Goal: Task Accomplishment & Management: Manage account settings

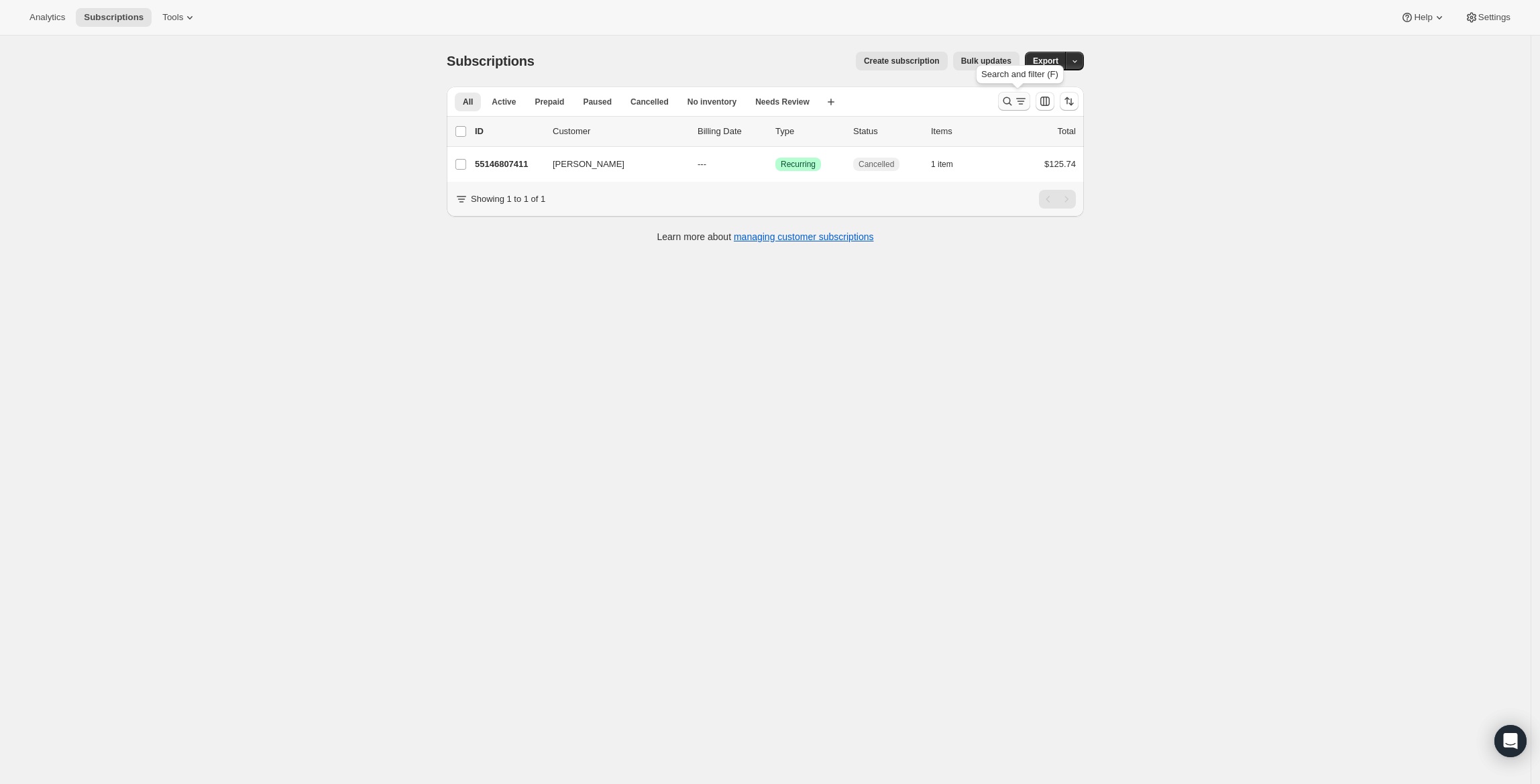
click at [1012, 104] on icon "Search and filter results" at bounding box center [1008, 101] width 13 height 13
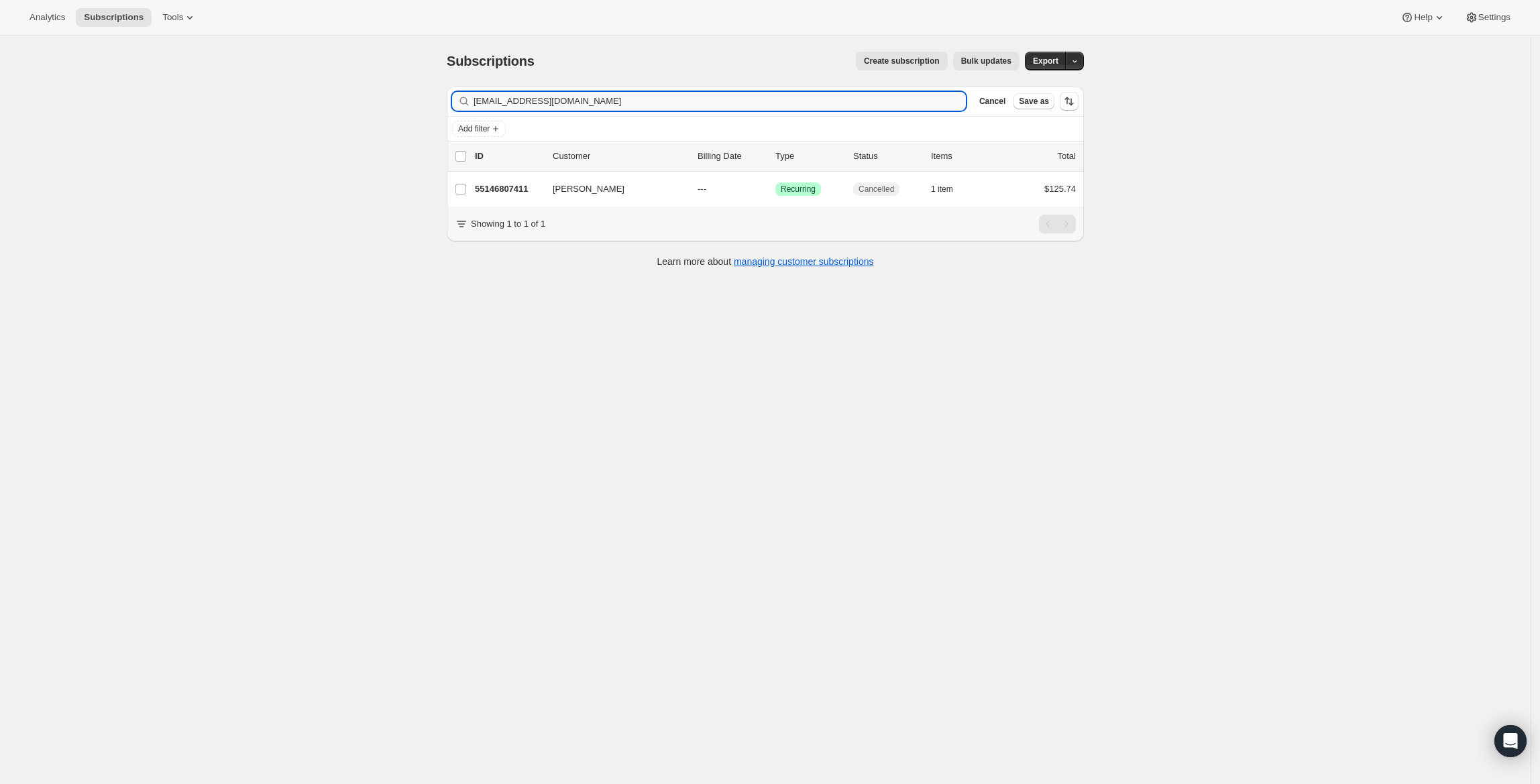
click at [589, 100] on input "[EMAIL_ADDRESS][DOMAIN_NAME]" at bounding box center [719, 101] width 493 height 19
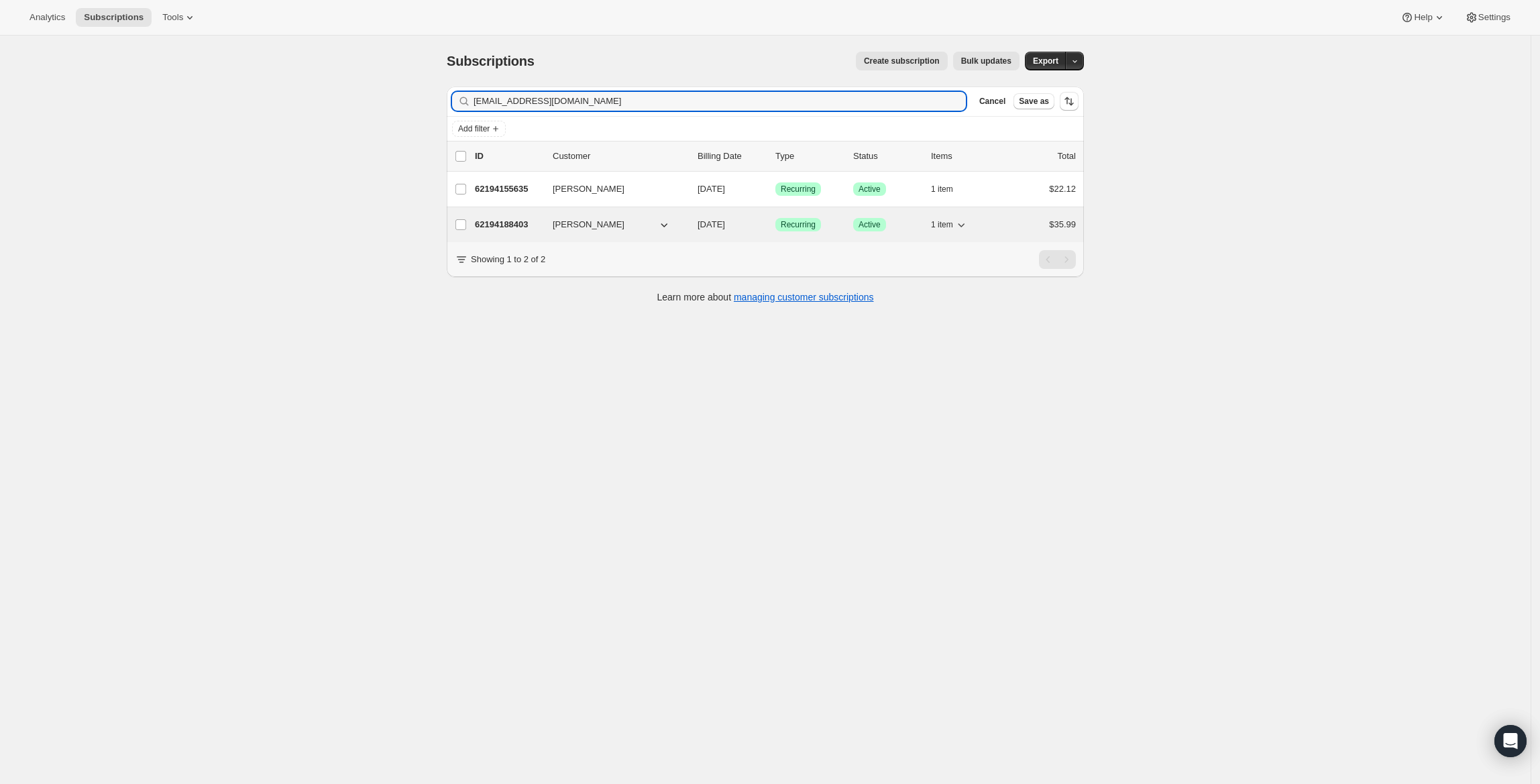
type input "[EMAIL_ADDRESS][DOMAIN_NAME]"
click at [947, 225] on span "1 item" at bounding box center [941, 224] width 22 height 11
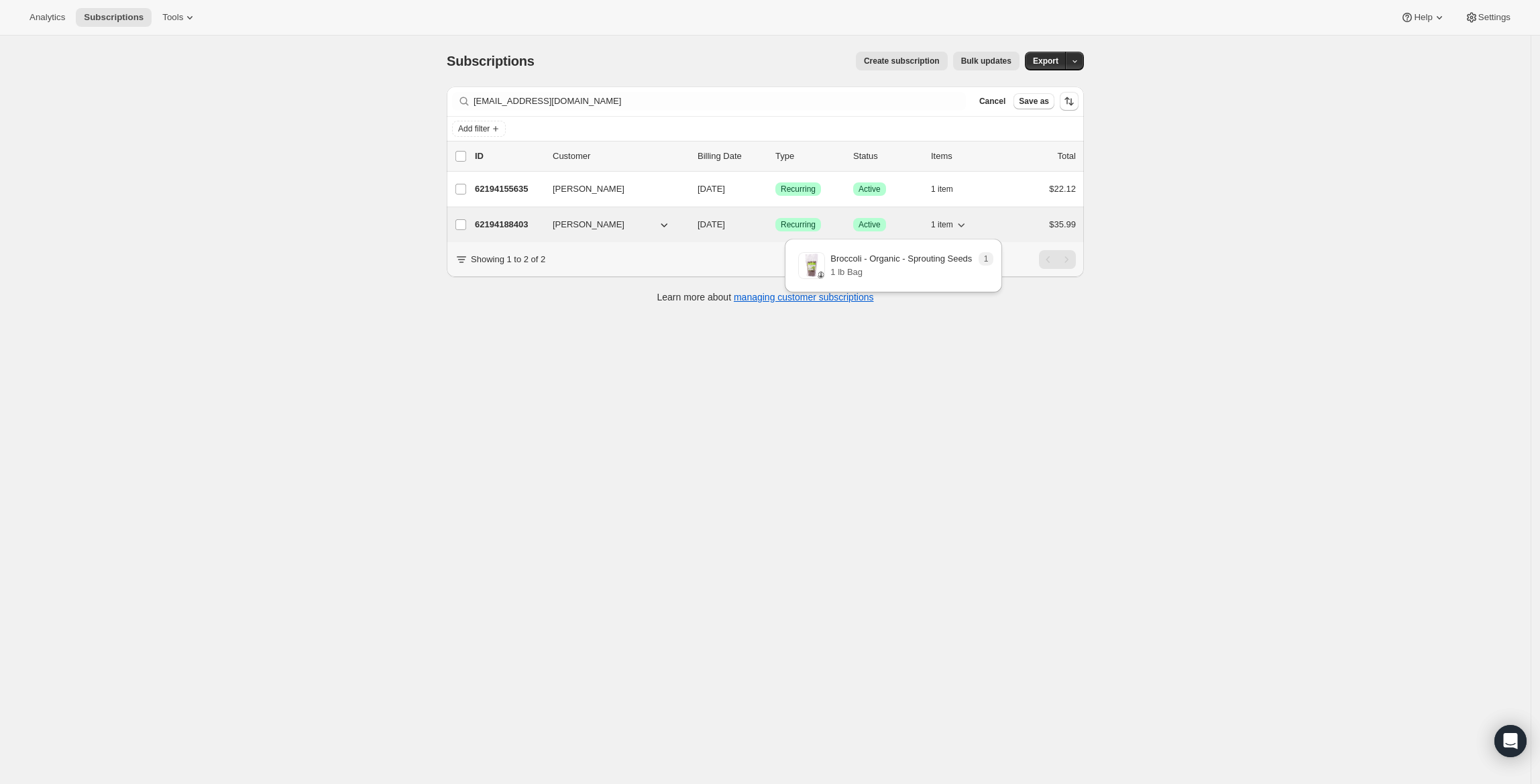
click at [947, 225] on span "1 item" at bounding box center [941, 224] width 22 height 11
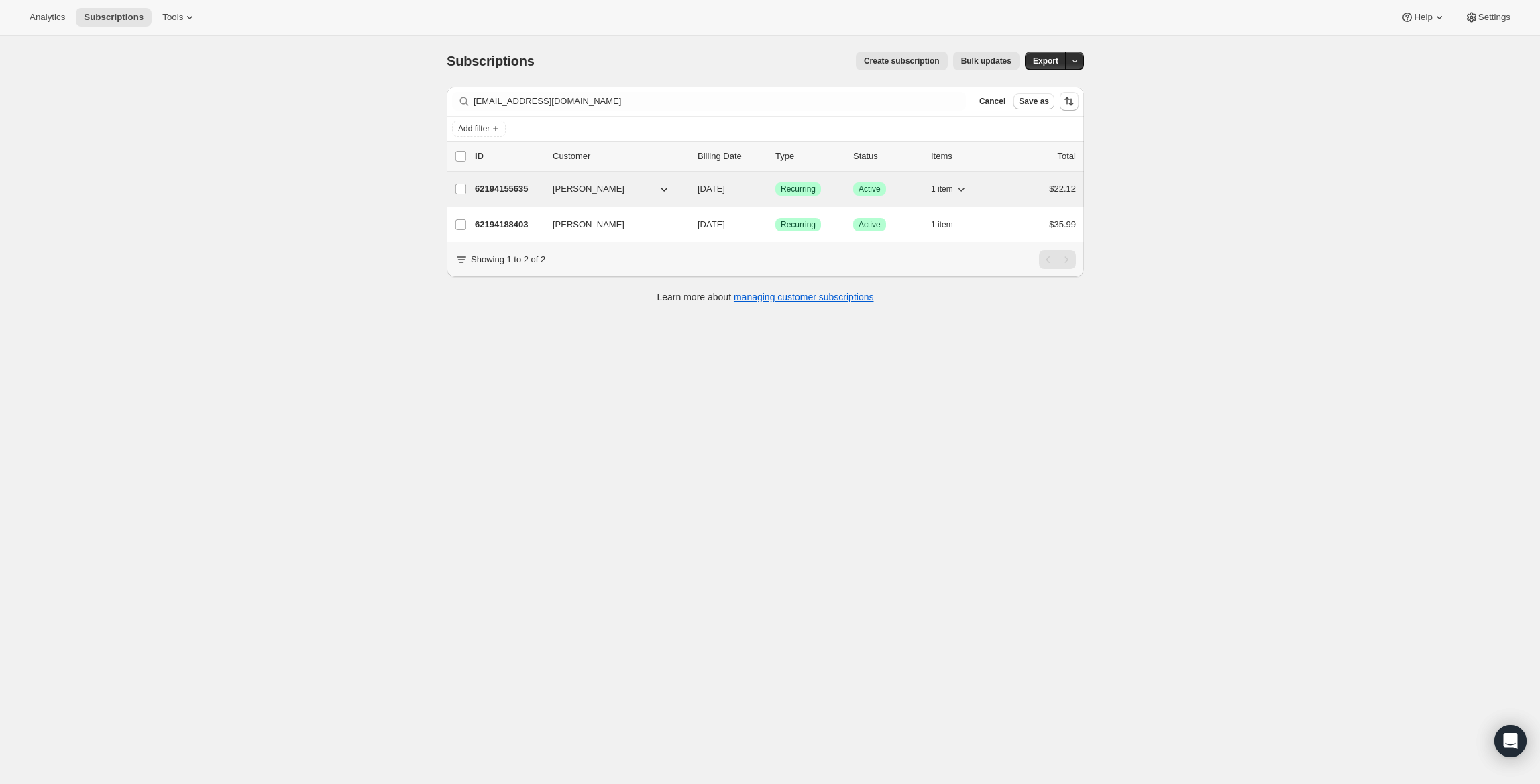
click at [945, 183] on button "1 item" at bounding box center [949, 189] width 37 height 19
click at [943, 184] on button "1 item" at bounding box center [949, 189] width 37 height 19
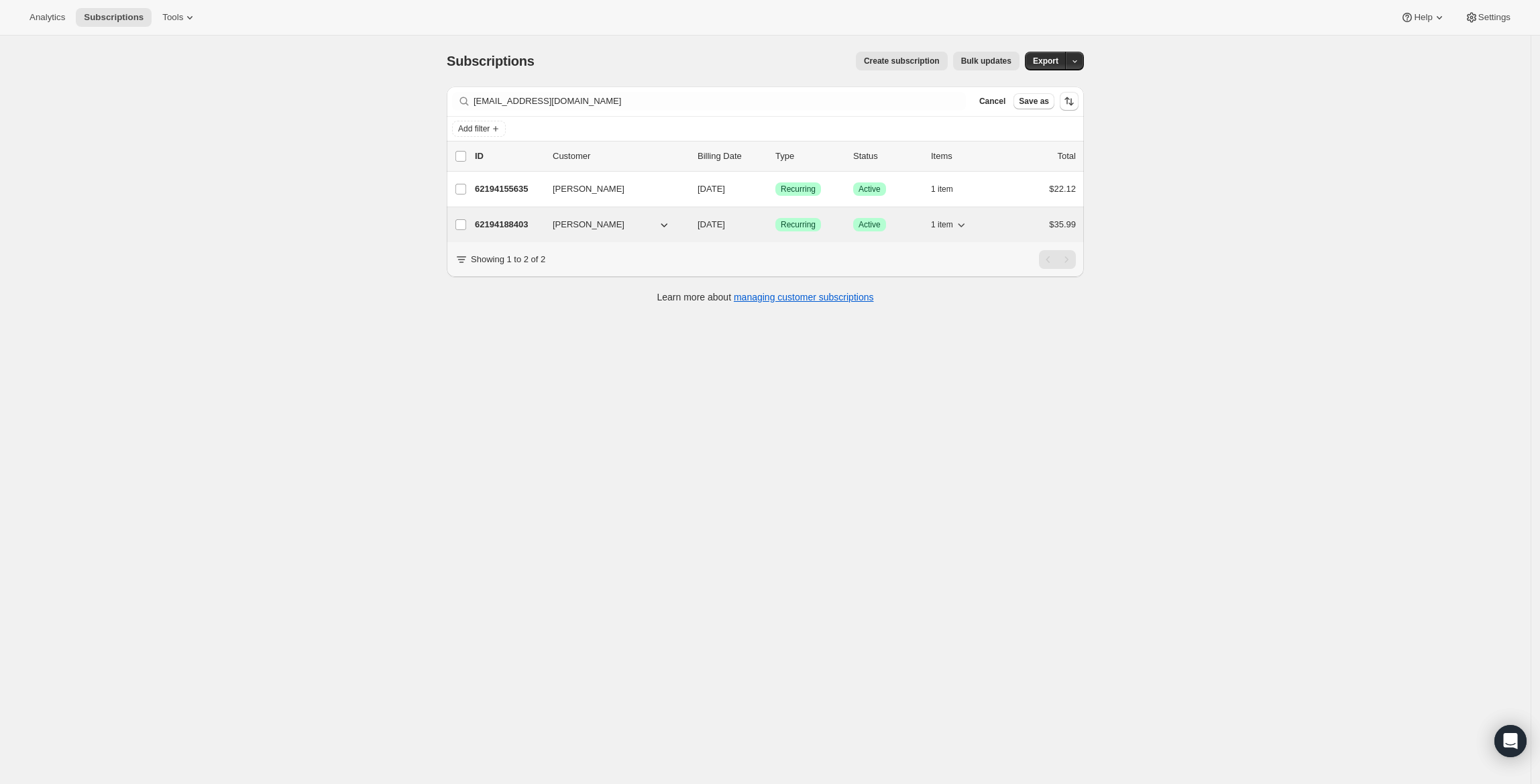
click at [529, 219] on p "62194188403" at bounding box center [508, 224] width 67 height 13
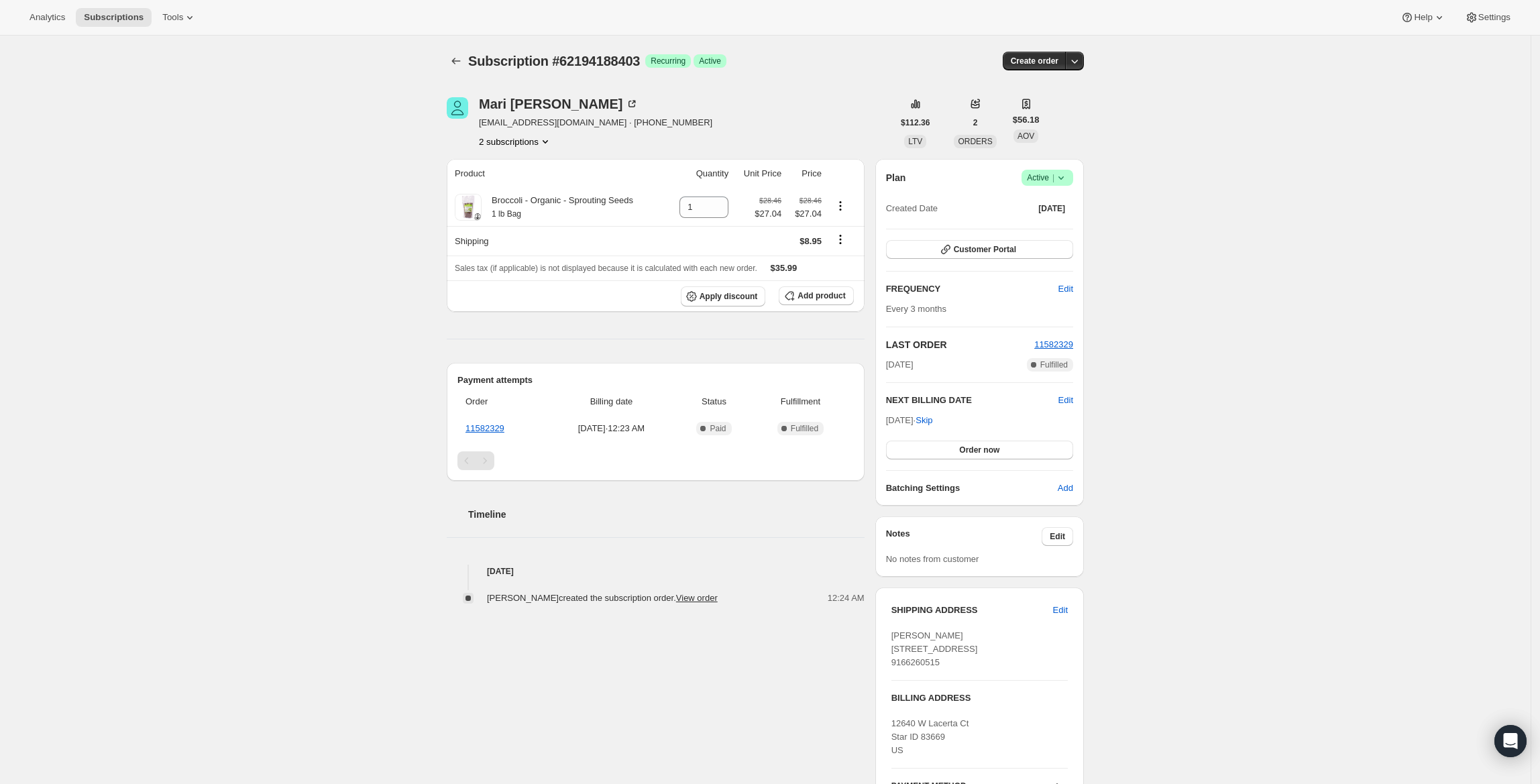
click at [1041, 175] on span "Active |" at bounding box center [1047, 178] width 41 height 13
click at [1062, 226] on span "Cancel subscription" at bounding box center [1053, 227] width 76 height 10
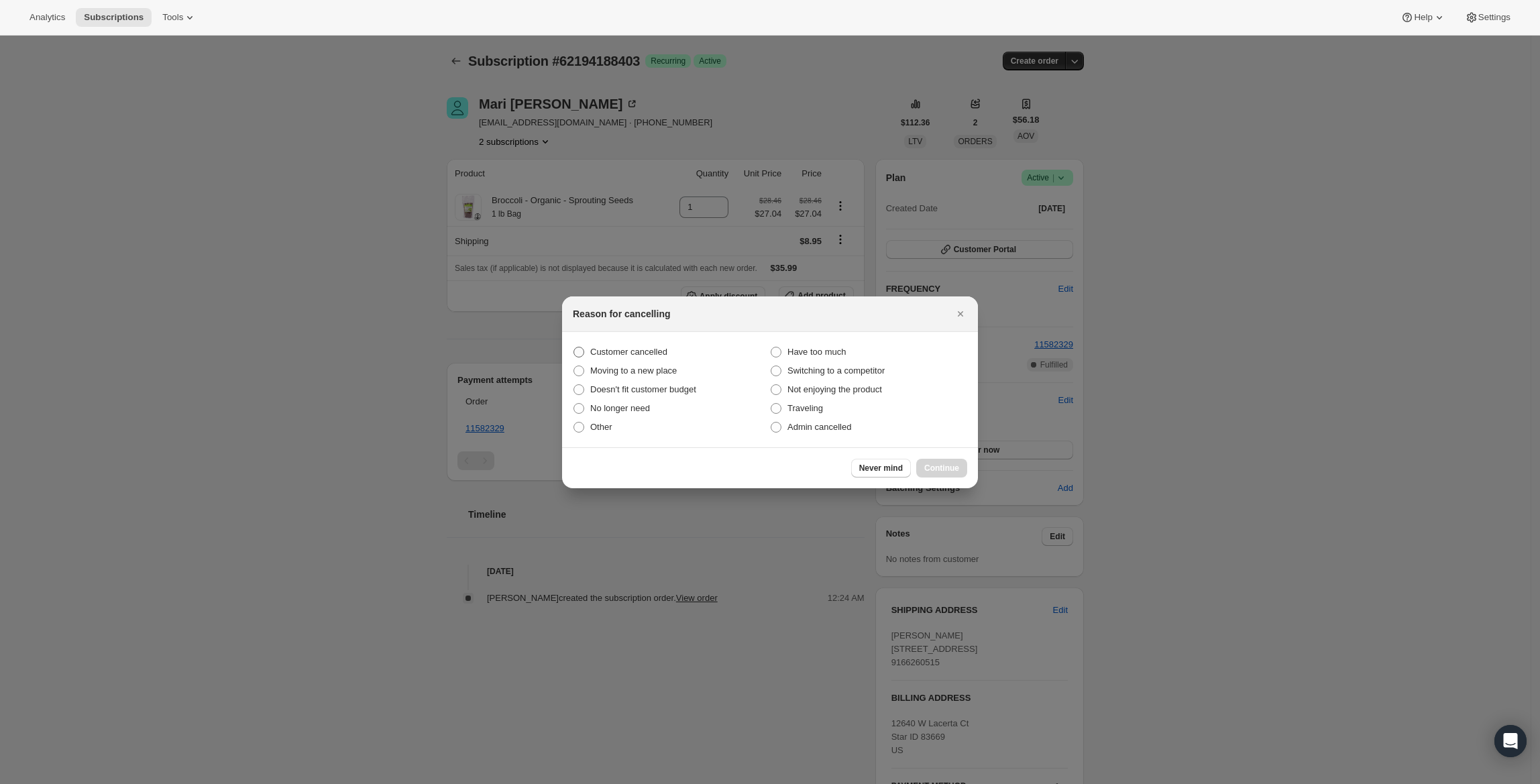
click at [657, 347] on span "Customer cancelled" at bounding box center [628, 352] width 77 height 10
click at [574, 347] on input "Customer cancelled" at bounding box center [574, 347] width 1 height 1
radio input "true"
click at [951, 463] on span "Continue" at bounding box center [941, 468] width 35 height 11
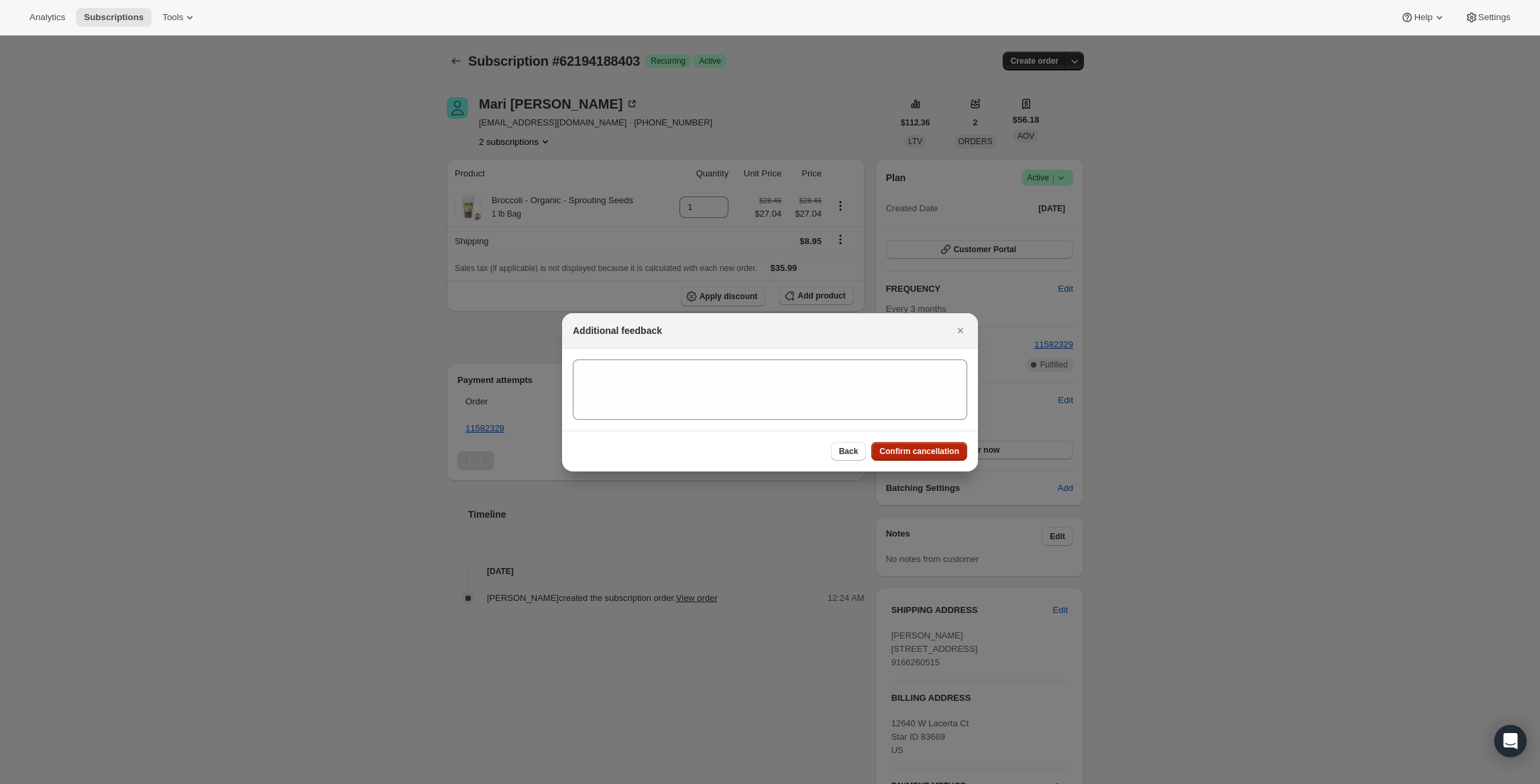
click at [950, 450] on span "Confirm cancellation" at bounding box center [919, 451] width 79 height 11
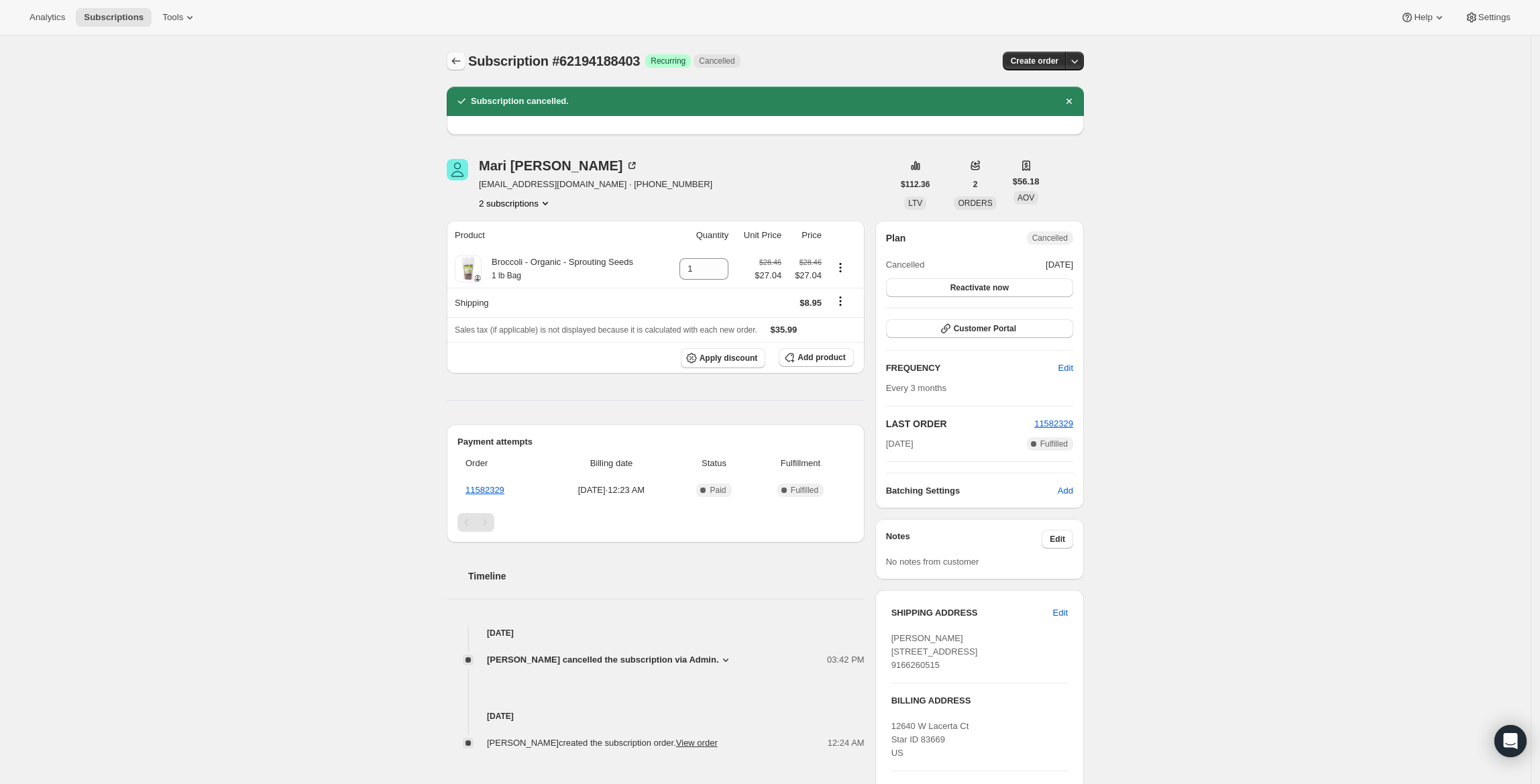
click at [455, 60] on icon "Subscriptions" at bounding box center [456, 61] width 13 height 13
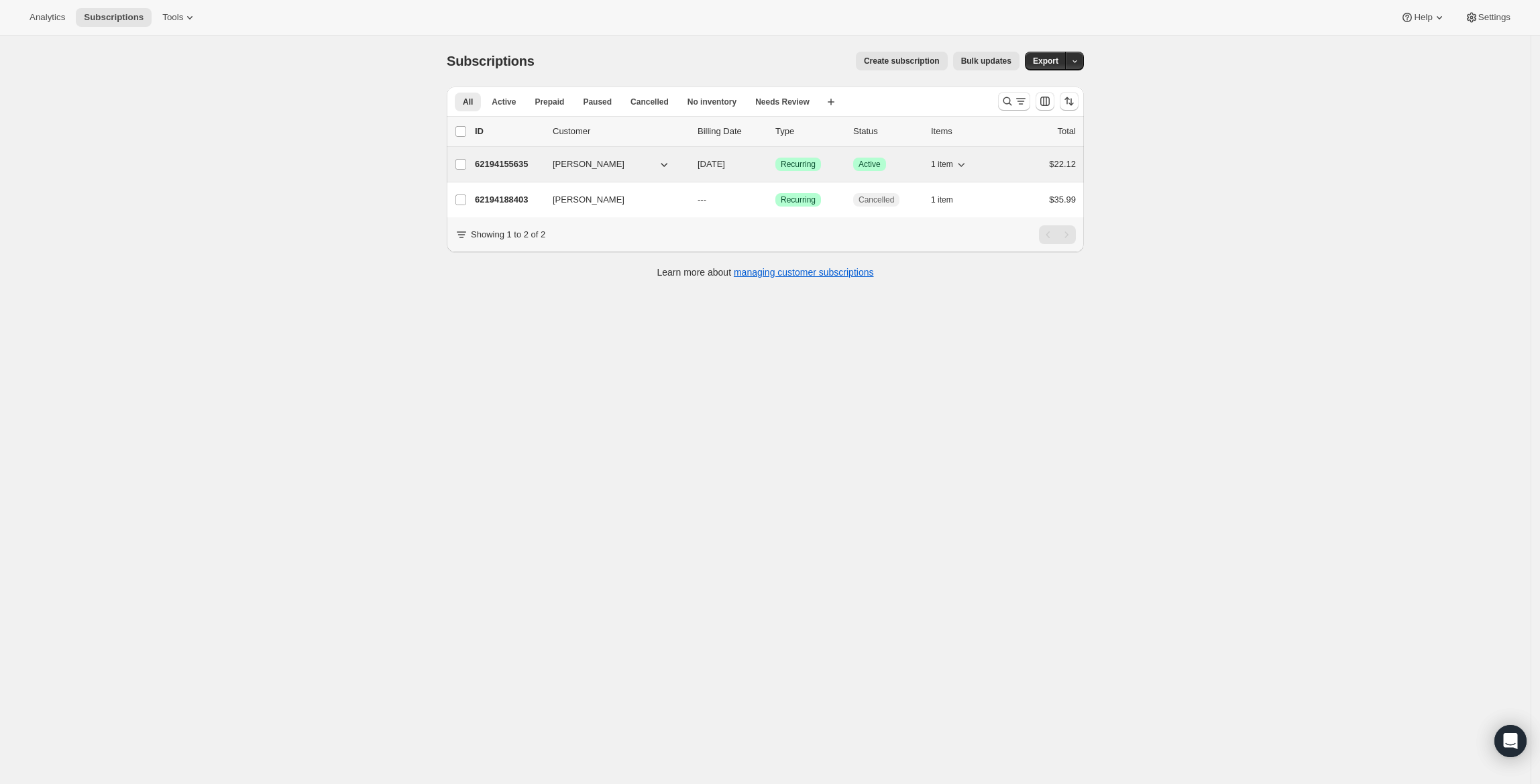
click at [567, 169] on span "[PERSON_NAME]" at bounding box center [589, 164] width 72 height 13
click at [513, 157] on div "62194155635 [PERSON_NAME] [DATE] Success Recurring Success Active 1 item $22.12" at bounding box center [776, 164] width 601 height 19
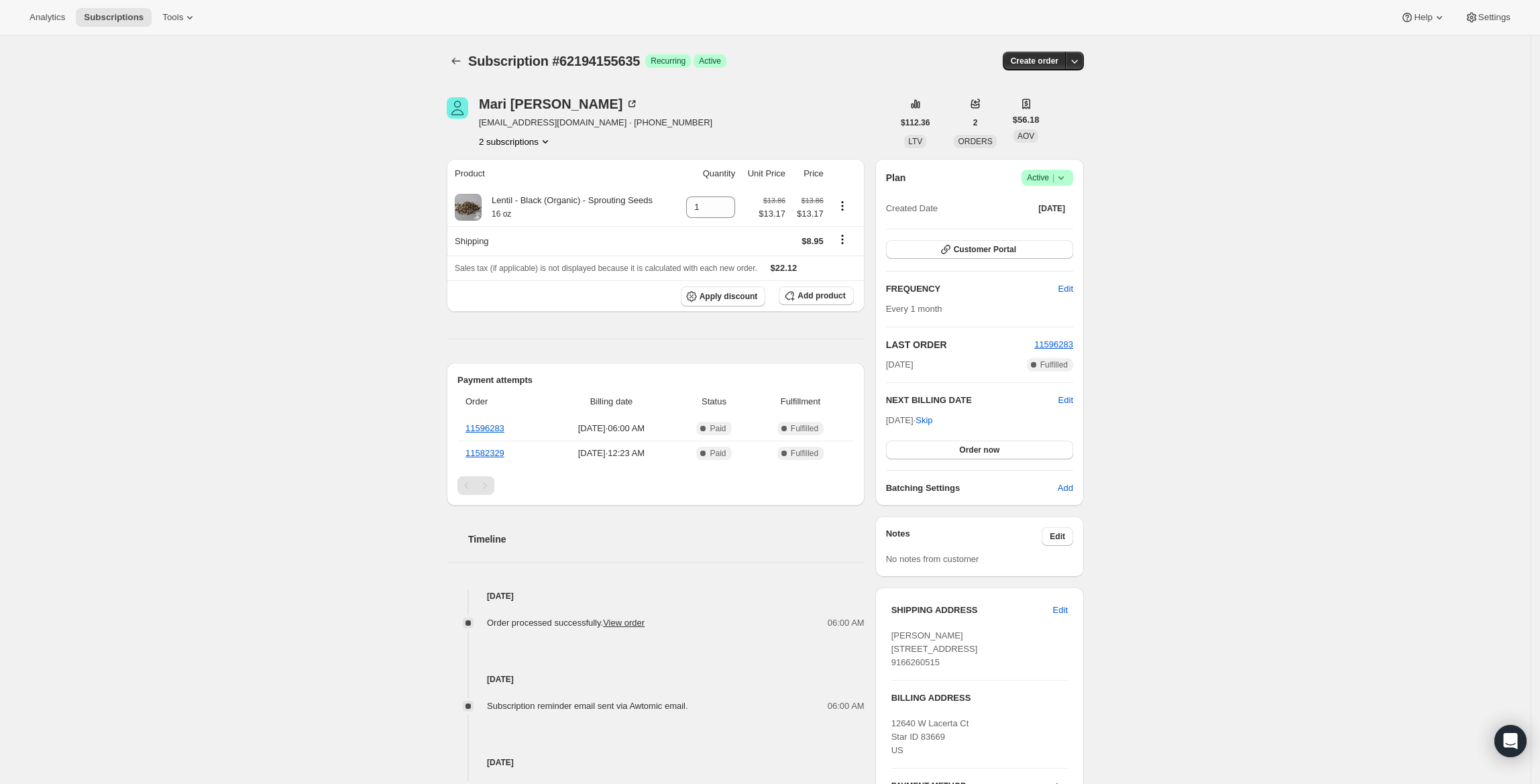
click at [1036, 170] on span "Success Active |" at bounding box center [1047, 177] width 51 height 16
click at [1057, 223] on span "Cancel subscription" at bounding box center [1053, 227] width 76 height 10
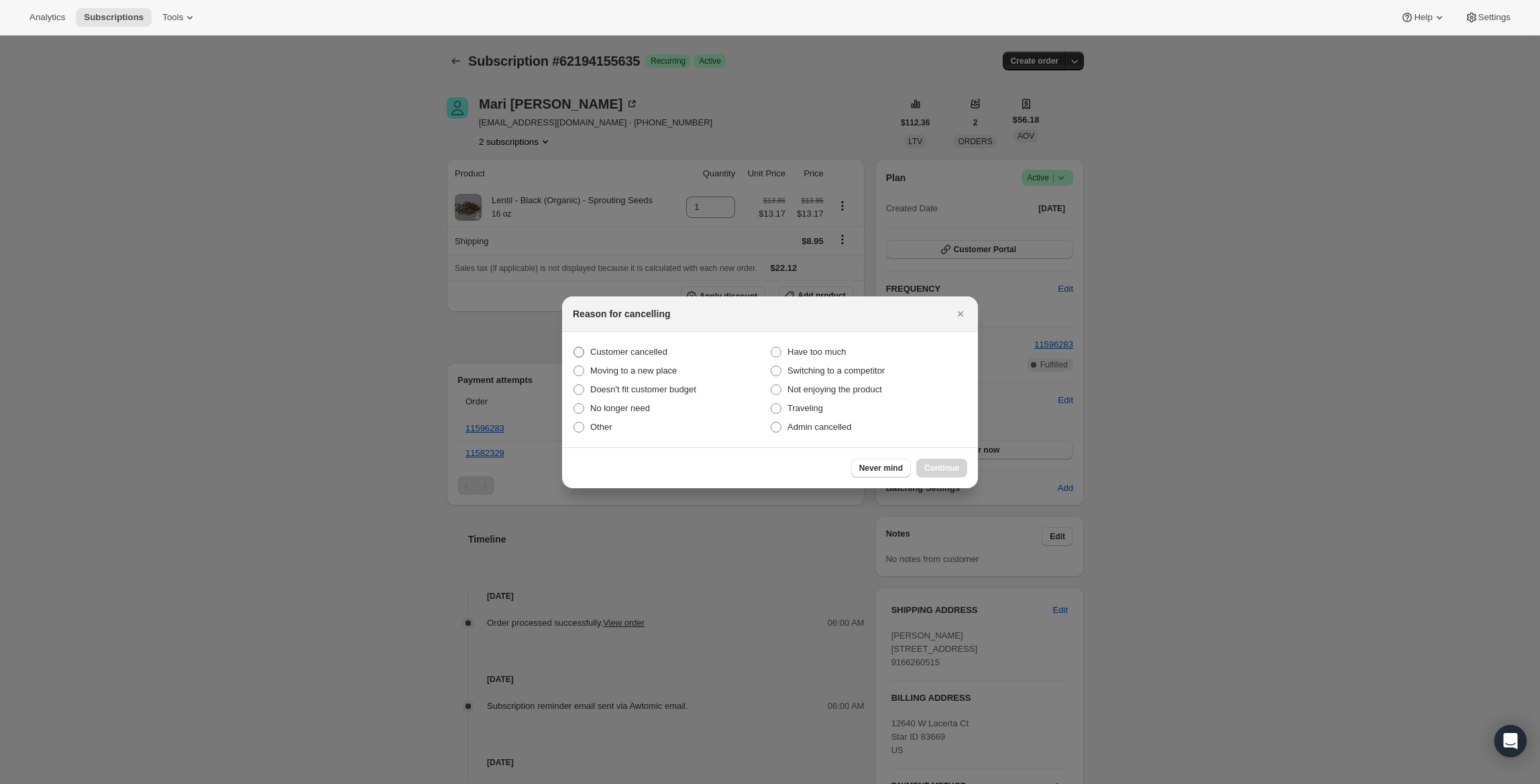
click at [647, 348] on span "Customer cancelled" at bounding box center [628, 352] width 77 height 10
click at [574, 348] on input "Customer cancelled" at bounding box center [574, 347] width 1 height 1
radio input "true"
click at [946, 462] on button "Continue" at bounding box center [942, 468] width 51 height 19
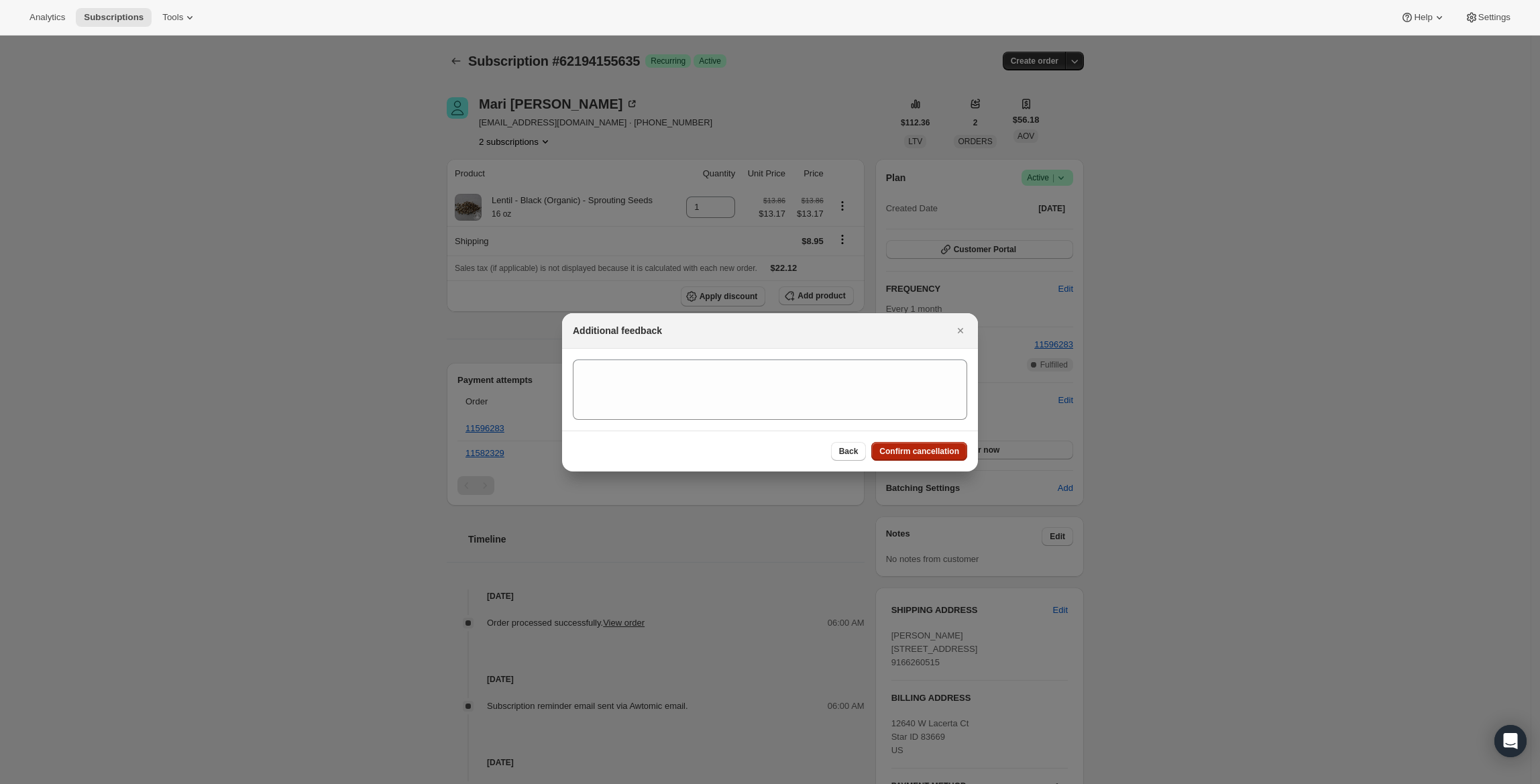
click at [931, 446] on span "Confirm cancellation" at bounding box center [919, 451] width 79 height 11
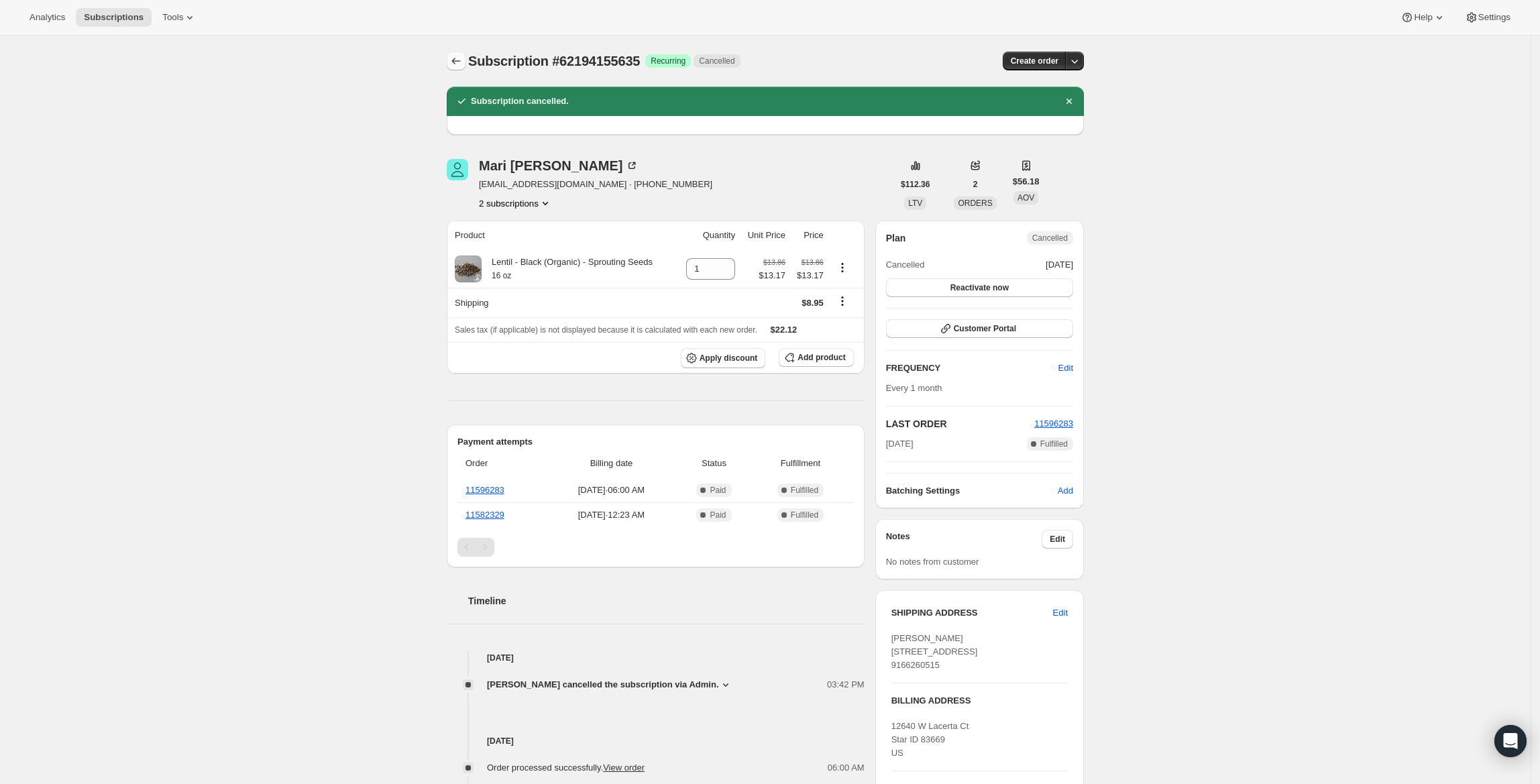
click at [455, 62] on icon "Subscriptions" at bounding box center [456, 61] width 13 height 13
